Goal: Communication & Community: Share content

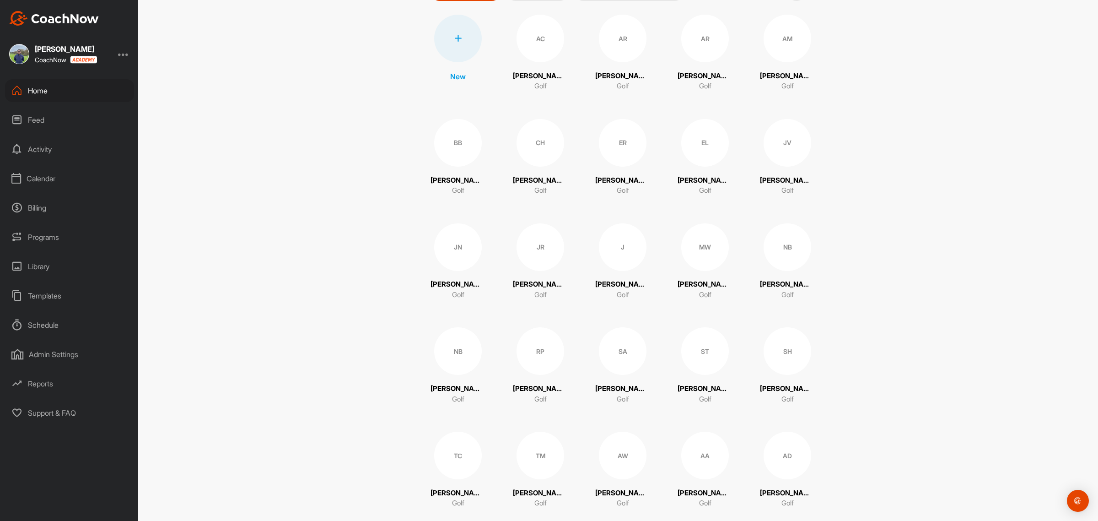
scroll to position [229, 0]
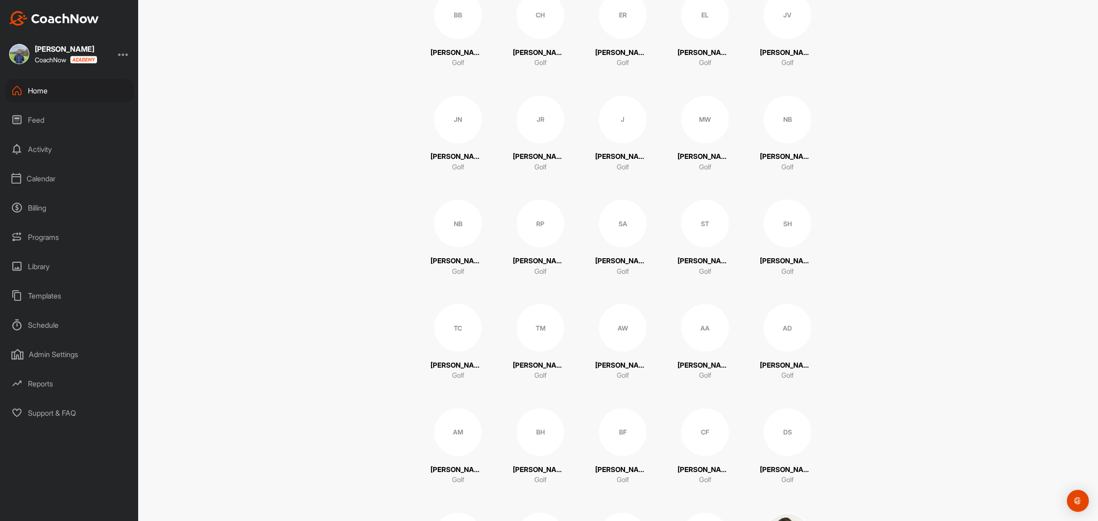
click at [44, 177] on div "Calendar" at bounding box center [69, 178] width 129 height 23
click at [81, 224] on div "Facility Calendar" at bounding box center [80, 225] width 108 height 19
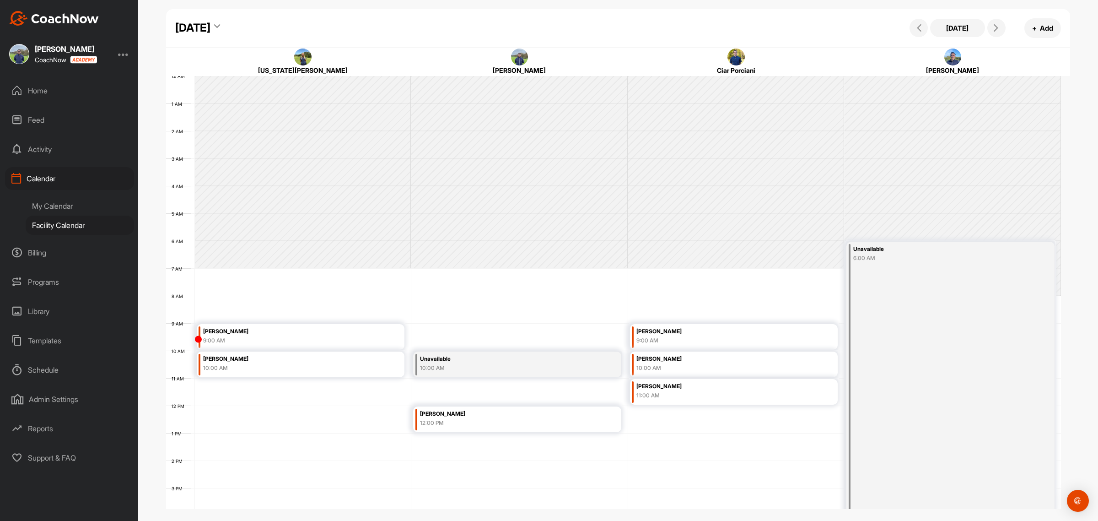
scroll to position [158, 0]
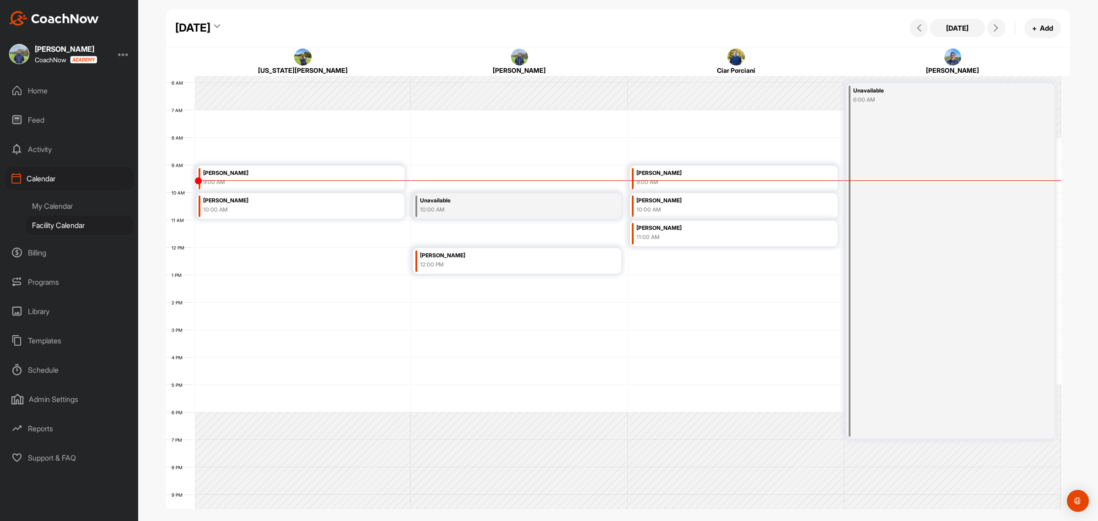
click at [42, 87] on div "Home" at bounding box center [69, 90] width 129 height 23
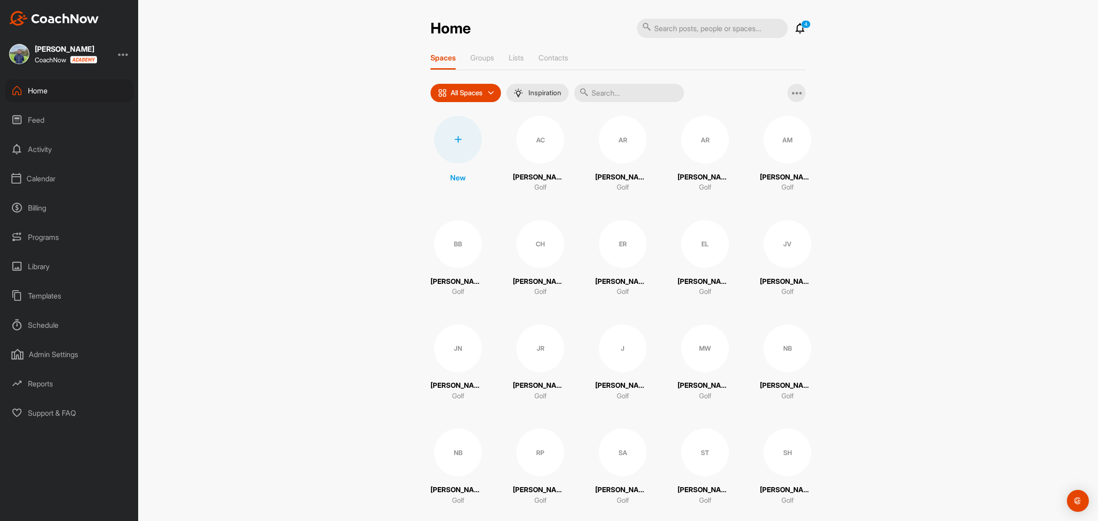
click at [605, 93] on input "text" at bounding box center [629, 93] width 110 height 18
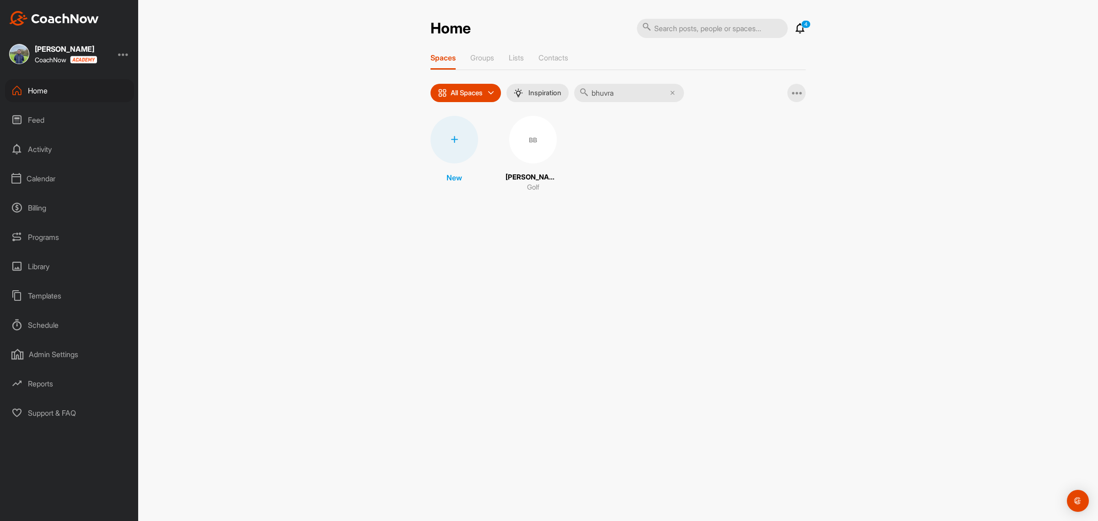
type input "bhuvra"
click at [537, 150] on div "BB" at bounding box center [533, 140] width 48 height 48
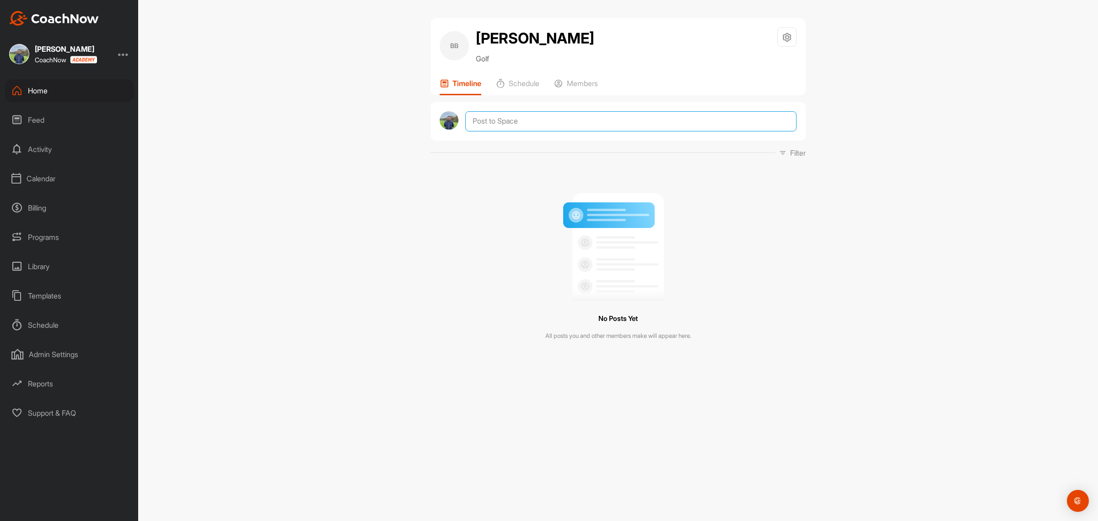
click at [533, 119] on textarea at bounding box center [630, 121] width 331 height 20
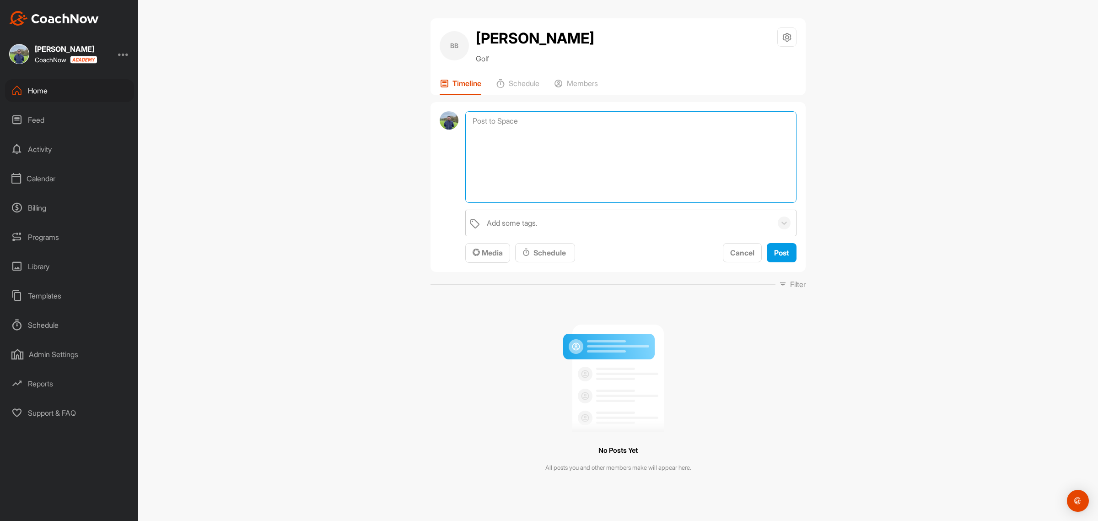
click at [497, 121] on textarea at bounding box center [630, 157] width 331 height 92
paste textarea "Carry Distances: 58 – 97 Yards 52 – 116 Yards 48 – 127 Yards PW – 137 Yards 9 –…"
type textarea "Carry Distances: 58 – 97 Yards 52 – 116 Yards 48 – 127 Yards PW – 137 Yards 9 –…"
click at [786, 251] on span "Post" at bounding box center [781, 252] width 15 height 9
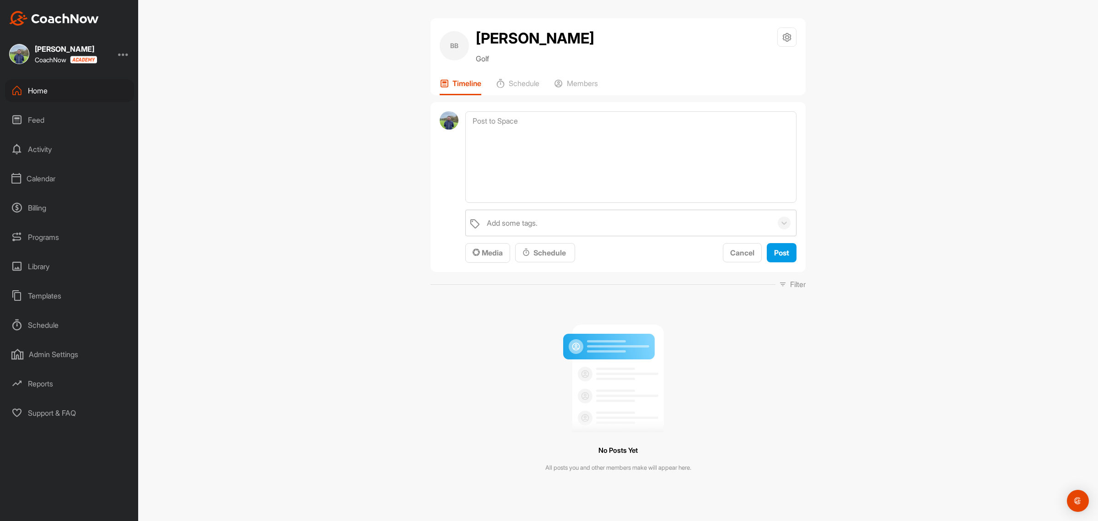
scroll to position [0, 0]
